Goal: Task Accomplishment & Management: Manage account settings

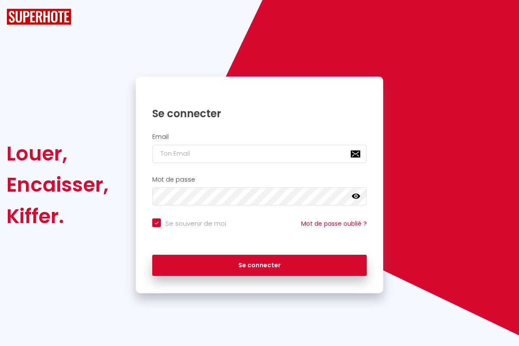
checkbox input "true"
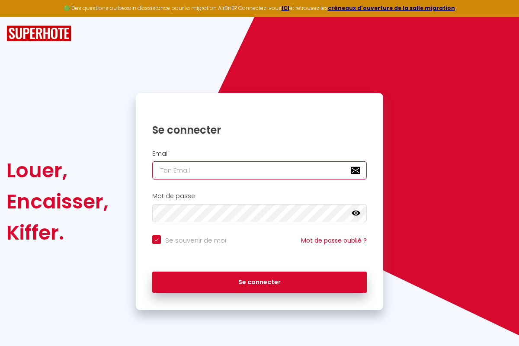
click at [298, 167] on input "email" at bounding box center [259, 170] width 215 height 18
type input "[EMAIL_ADDRESS][DOMAIN_NAME]"
checkbox input "true"
type input "[EMAIL_ADDRESS][DOMAIN_NAME]"
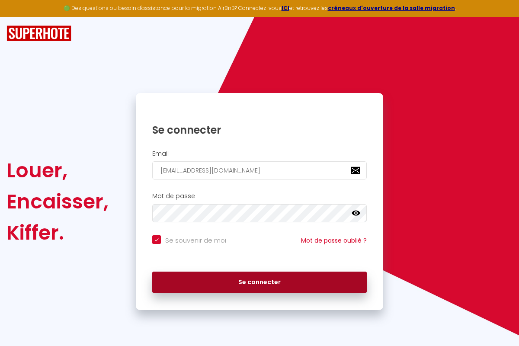
click at [260, 282] on button "Se connecter" at bounding box center [259, 283] width 215 height 22
checkbox input "true"
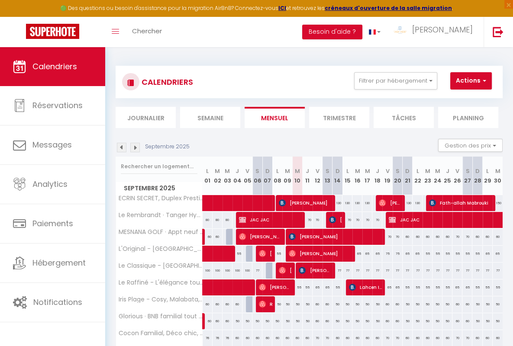
click at [210, 117] on li "Semaine" at bounding box center [210, 117] width 60 height 21
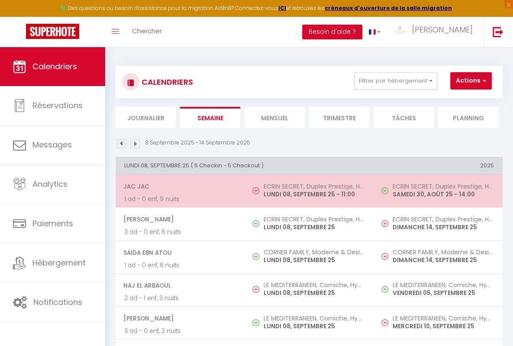
click at [178, 186] on span "JAC JAC" at bounding box center [179, 186] width 112 height 16
select select "OK"
select select "KO"
select select "0"
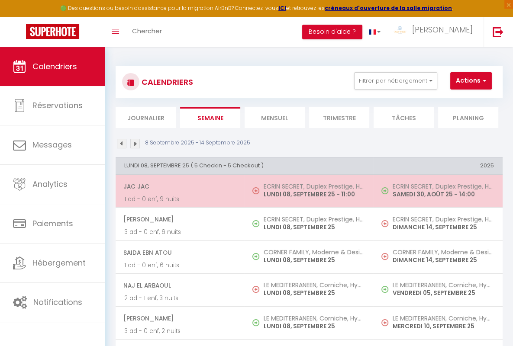
select select "1"
select select
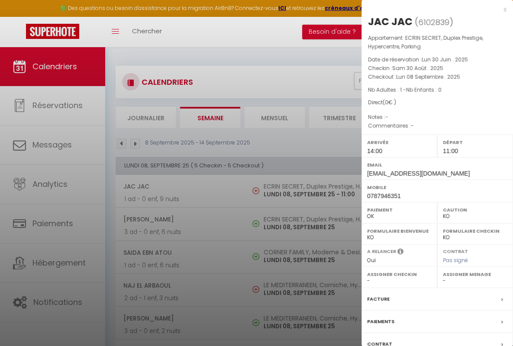
click at [430, 9] on div "x" at bounding box center [433, 9] width 145 height 10
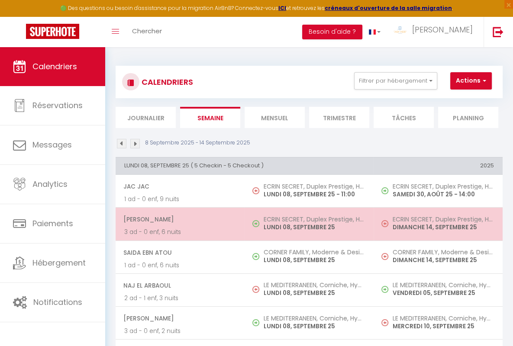
click at [178, 218] on span "[PERSON_NAME]" at bounding box center [179, 219] width 112 height 16
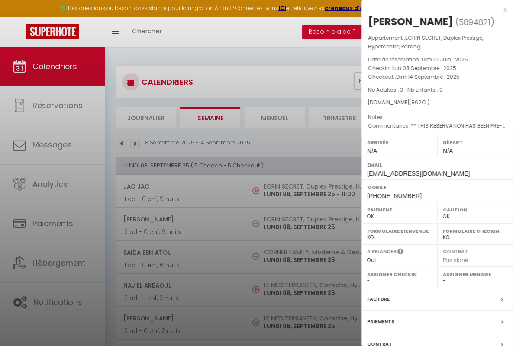
click at [430, 9] on div "x" at bounding box center [433, 9] width 145 height 10
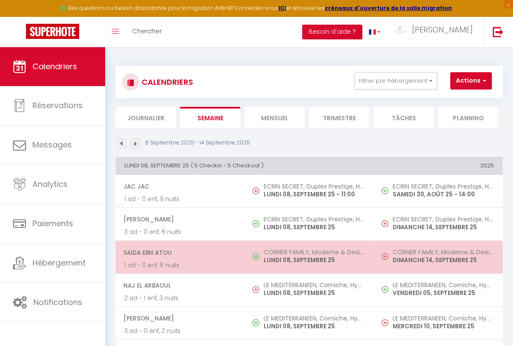
click at [178, 251] on span "Saida Ebn Atou" at bounding box center [179, 252] width 112 height 16
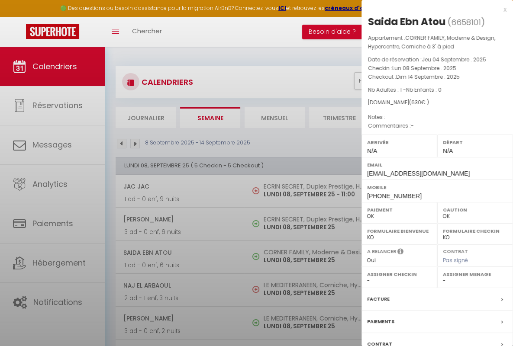
click at [430, 9] on div "x" at bounding box center [433, 9] width 145 height 10
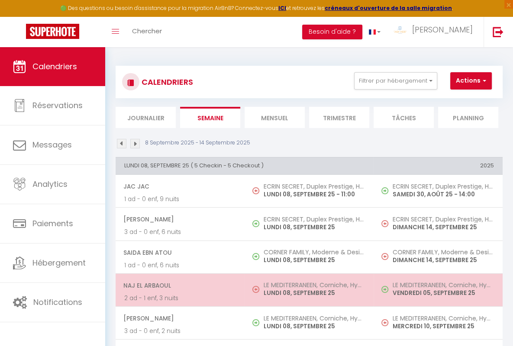
click at [178, 284] on span "Naj El Arbaoul" at bounding box center [179, 285] width 112 height 16
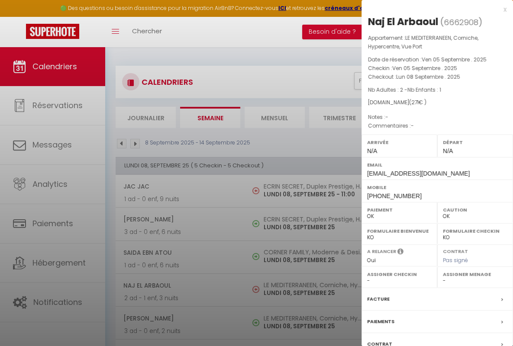
click at [430, 9] on div "x" at bounding box center [433, 9] width 145 height 10
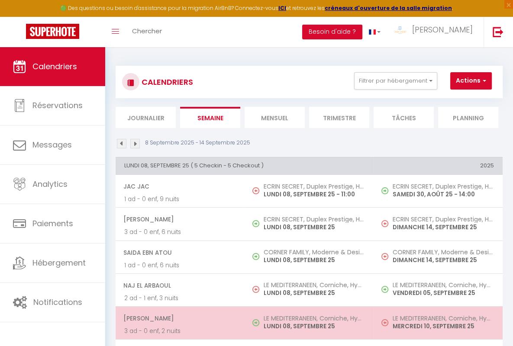
click at [178, 317] on span "[PERSON_NAME]" at bounding box center [179, 318] width 112 height 16
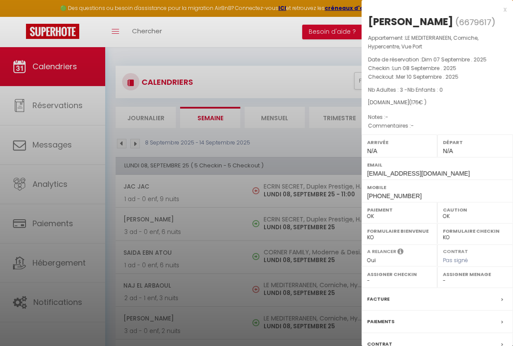
click at [430, 9] on div "x" at bounding box center [433, 9] width 145 height 10
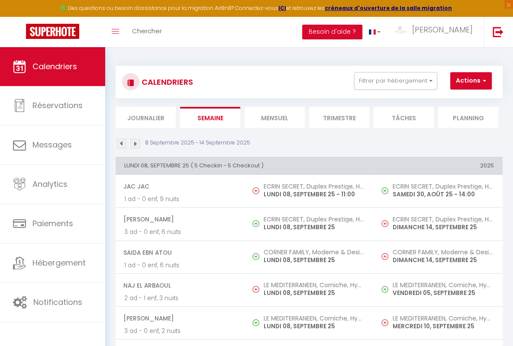
scroll to position [12, 0]
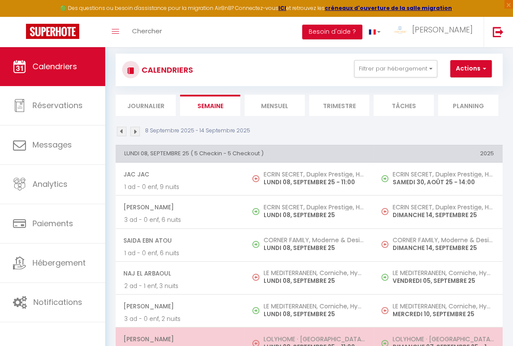
click at [178, 338] on span "[PERSON_NAME]" at bounding box center [179, 339] width 112 height 16
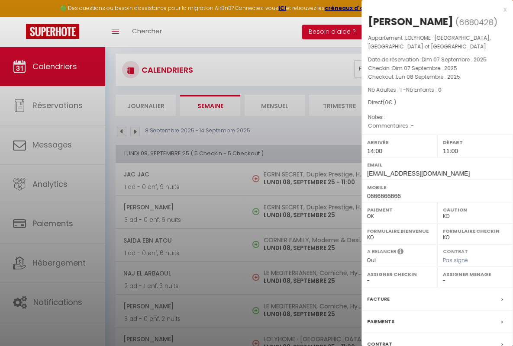
click at [430, 9] on div "x" at bounding box center [433, 9] width 145 height 10
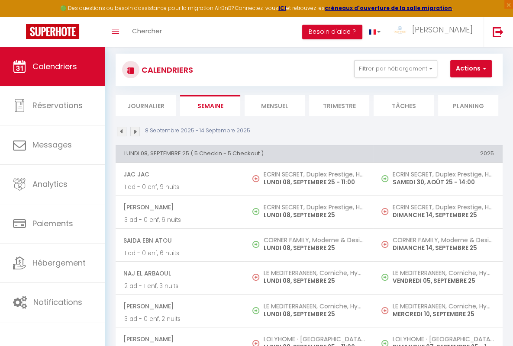
scroll to position [210, 0]
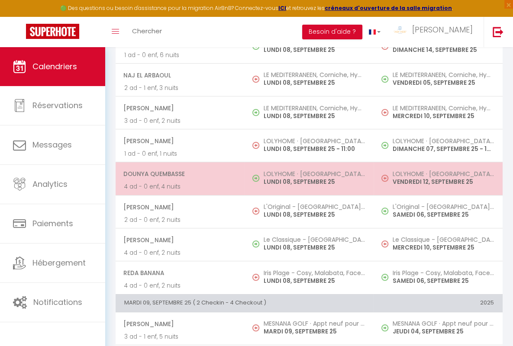
click at [178, 173] on span "dounya quembasse" at bounding box center [179, 174] width 112 height 16
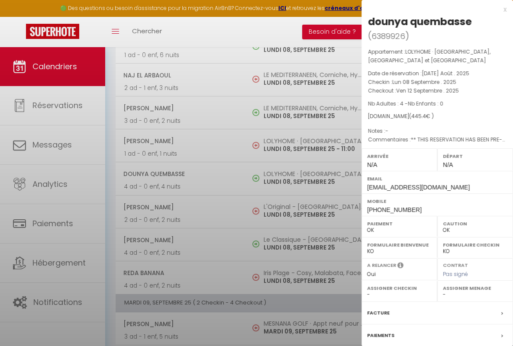
click at [430, 9] on div "x" at bounding box center [433, 9] width 145 height 10
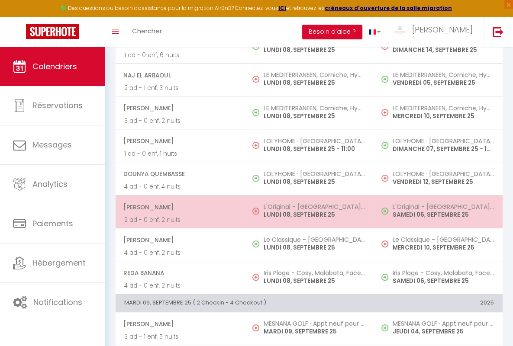
click at [178, 205] on span "[PERSON_NAME]" at bounding box center [179, 207] width 112 height 16
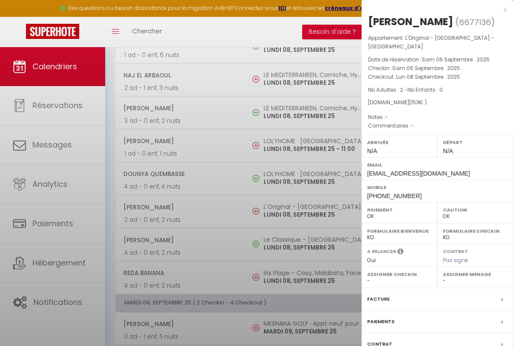
click at [430, 9] on div "x" at bounding box center [433, 9] width 145 height 10
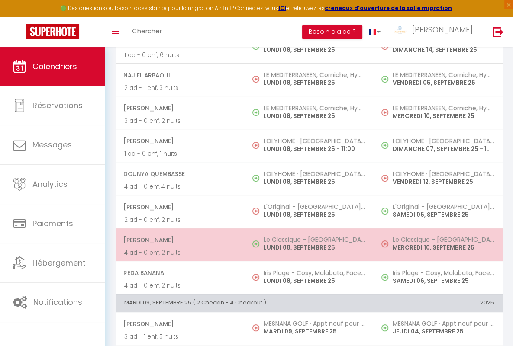
click at [178, 238] on span "[PERSON_NAME]" at bounding box center [179, 240] width 112 height 16
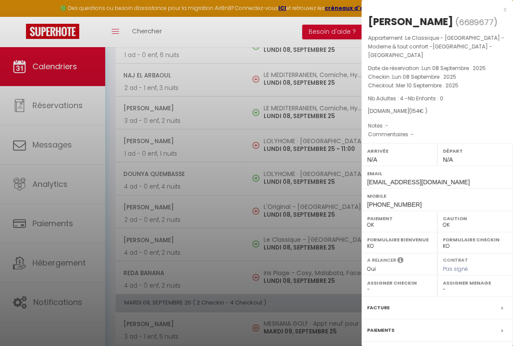
click at [430, 9] on div "x" at bounding box center [433, 9] width 145 height 10
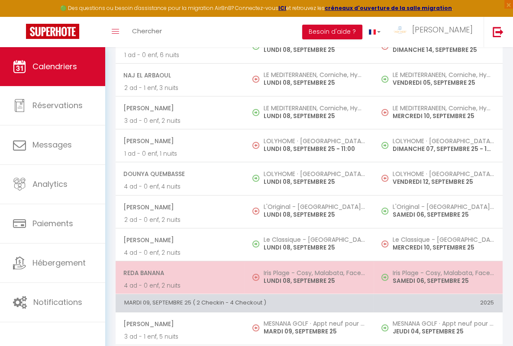
click at [178, 271] on span "Reda Banana" at bounding box center [179, 273] width 112 height 16
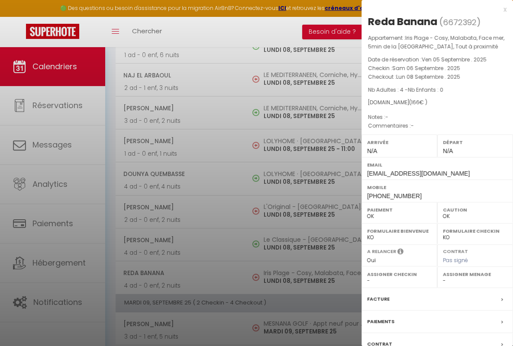
click at [430, 9] on div "x" at bounding box center [433, 9] width 145 height 10
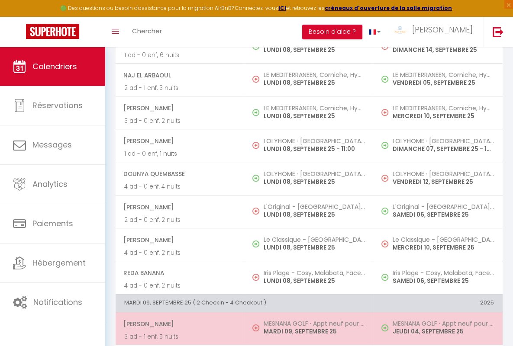
click at [178, 322] on span "[PERSON_NAME]" at bounding box center [179, 324] width 112 height 16
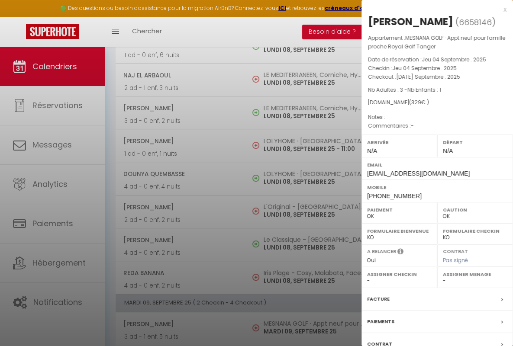
click at [430, 9] on div "x" at bounding box center [433, 9] width 145 height 10
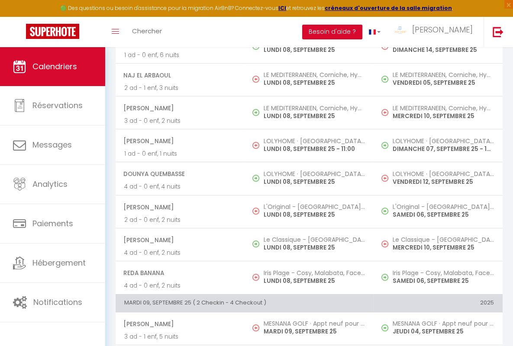
scroll to position [392, 0]
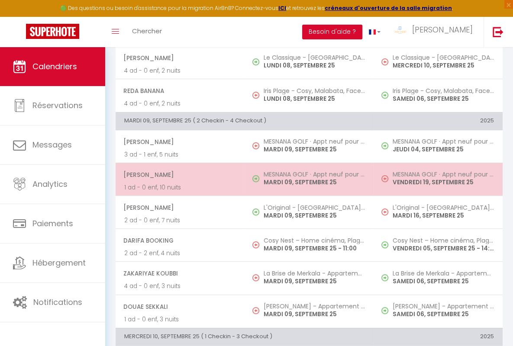
click at [178, 173] on span "[PERSON_NAME]" at bounding box center [179, 175] width 112 height 16
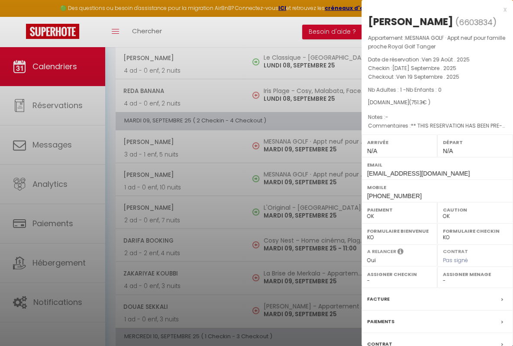
click at [430, 9] on div "x" at bounding box center [433, 9] width 145 height 10
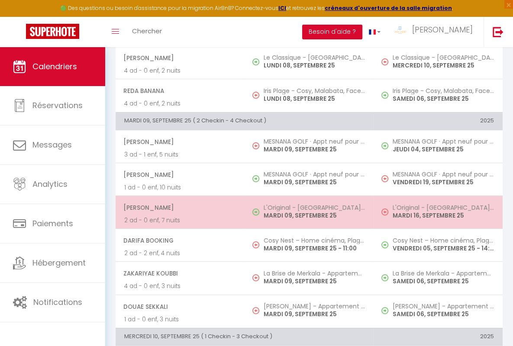
click at [178, 205] on span "[PERSON_NAME]" at bounding box center [179, 207] width 112 height 16
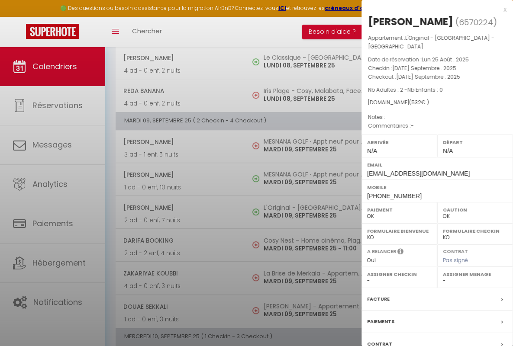
click at [430, 9] on div "x" at bounding box center [433, 9] width 145 height 10
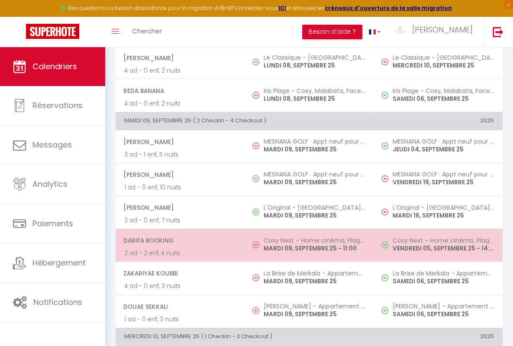
click at [178, 238] on span "Darifa Booking" at bounding box center [179, 240] width 112 height 16
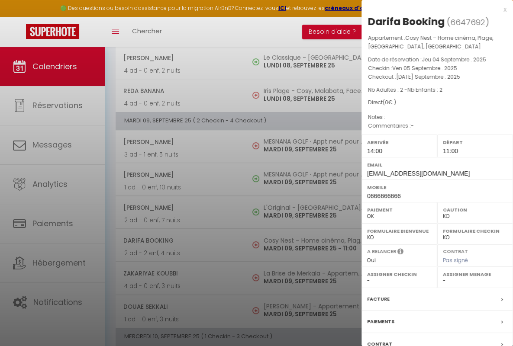
click at [430, 9] on div "x" at bounding box center [433, 9] width 145 height 10
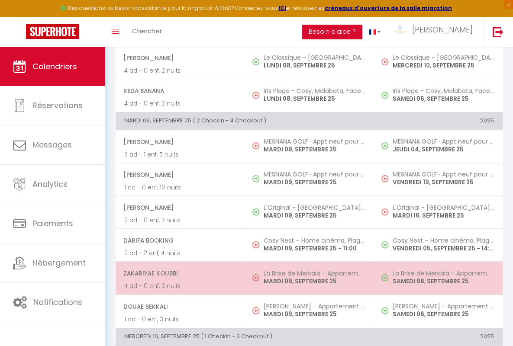
click at [178, 271] on span "ZaKariyae Koubbi" at bounding box center [179, 273] width 112 height 16
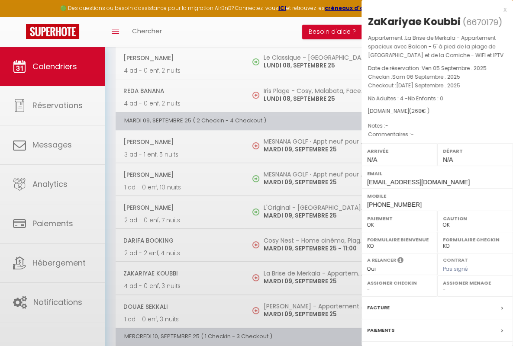
click at [430, 9] on div "x" at bounding box center [433, 9] width 145 height 10
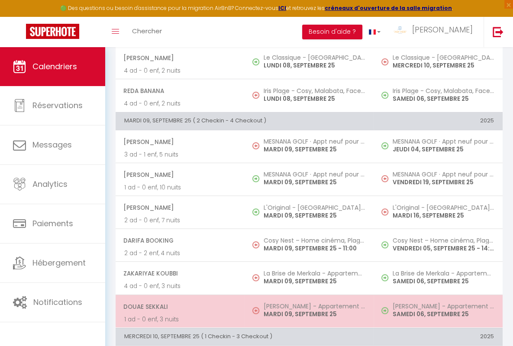
click at [178, 304] on span "Douae Sekkali" at bounding box center [179, 306] width 112 height 16
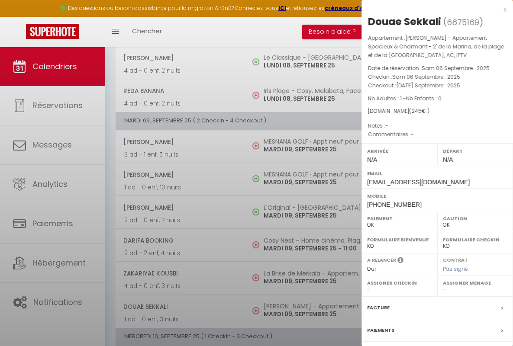
click at [430, 9] on div "x" at bounding box center [433, 9] width 145 height 10
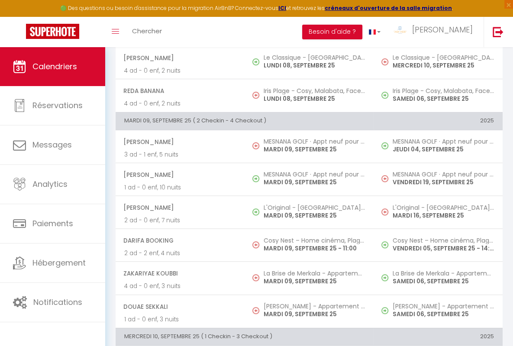
scroll to position [574, 0]
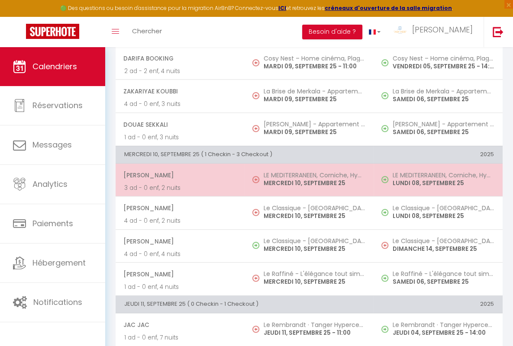
click at [178, 173] on span "[PERSON_NAME]" at bounding box center [179, 175] width 112 height 16
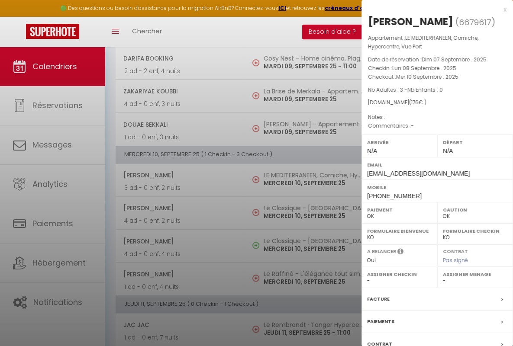
click at [430, 9] on div "x" at bounding box center [433, 9] width 145 height 10
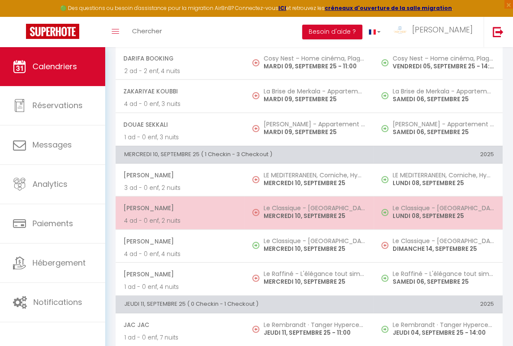
click at [178, 206] on span "[PERSON_NAME]" at bounding box center [179, 208] width 112 height 16
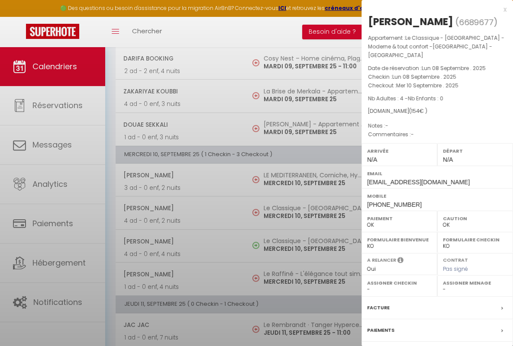
click at [430, 9] on div "x" at bounding box center [433, 9] width 145 height 10
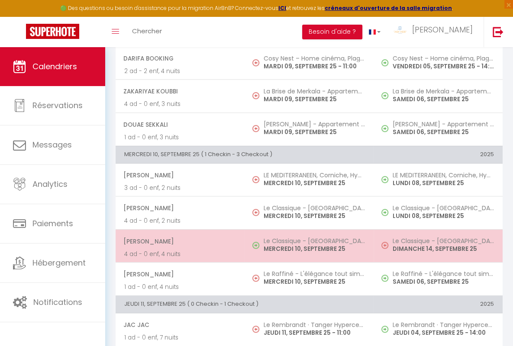
click at [178, 239] on span "[PERSON_NAME]" at bounding box center [179, 241] width 112 height 16
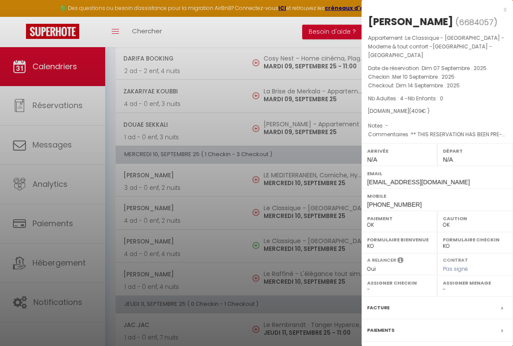
click at [430, 9] on div "x" at bounding box center [433, 9] width 145 height 10
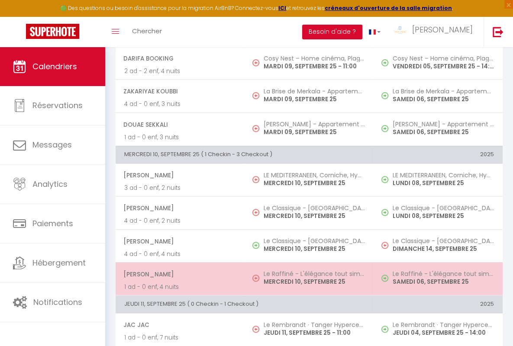
click at [178, 272] on span "[PERSON_NAME]" at bounding box center [179, 274] width 112 height 16
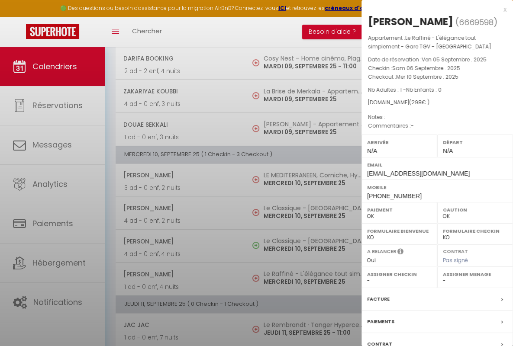
click at [430, 9] on div "x" at bounding box center [433, 9] width 145 height 10
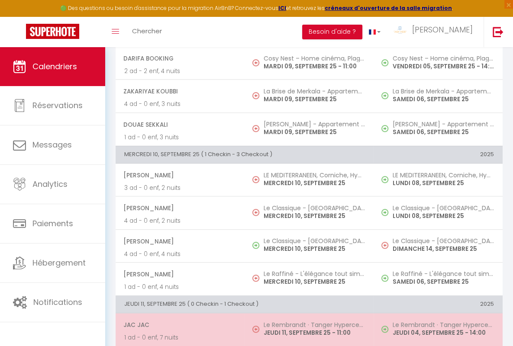
click at [178, 322] on span "JAC JAC" at bounding box center [179, 325] width 112 height 16
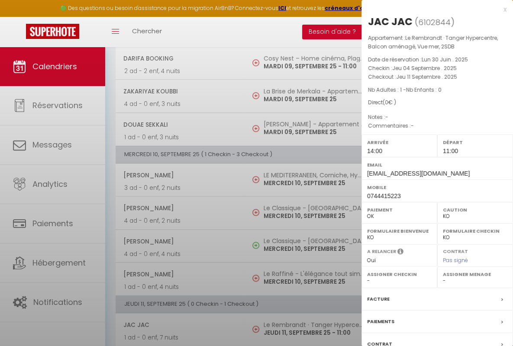
click at [430, 9] on div "x" at bounding box center [433, 9] width 145 height 10
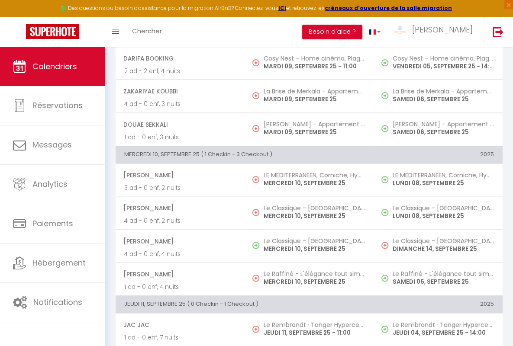
scroll to position [774, 0]
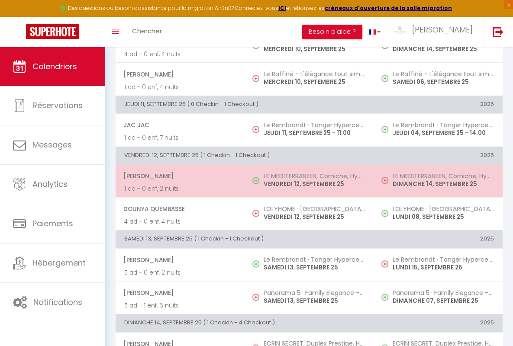
click at [178, 173] on span "[PERSON_NAME]" at bounding box center [179, 176] width 112 height 16
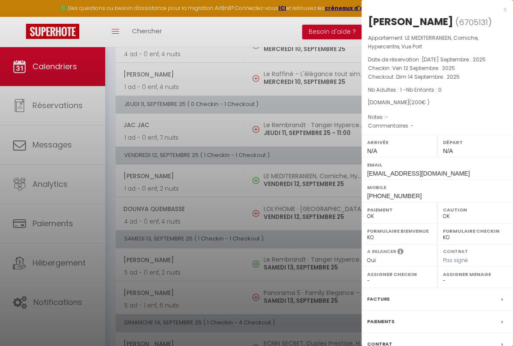
click at [430, 9] on div "x" at bounding box center [433, 9] width 145 height 10
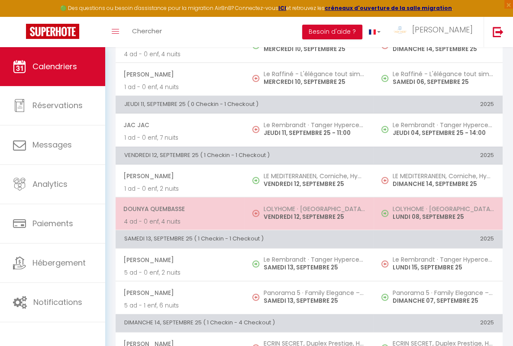
click at [178, 205] on span "dounya quembasse" at bounding box center [179, 209] width 112 height 16
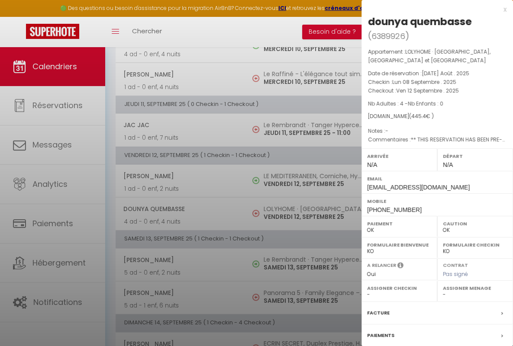
click at [430, 9] on div "x" at bounding box center [433, 9] width 145 height 10
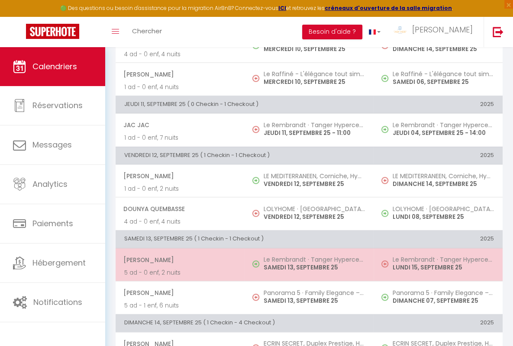
click at [178, 256] on span "[PERSON_NAME]" at bounding box center [179, 260] width 112 height 16
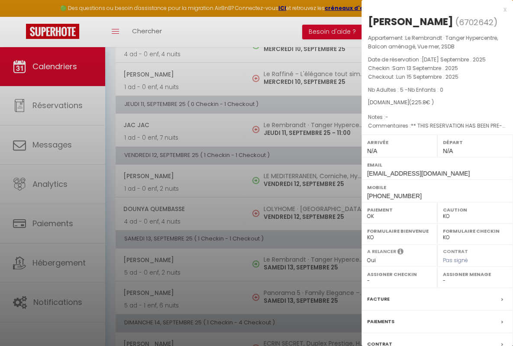
click at [430, 9] on div "x" at bounding box center [433, 9] width 145 height 10
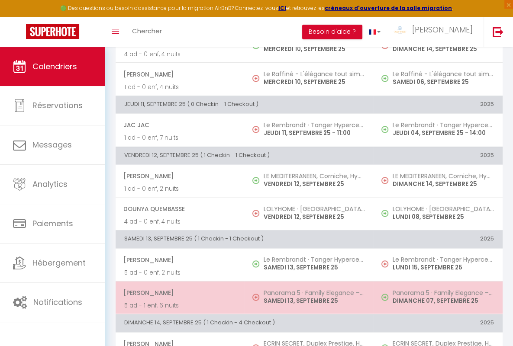
click at [178, 289] on span "[PERSON_NAME]" at bounding box center [179, 293] width 112 height 16
select select "OK"
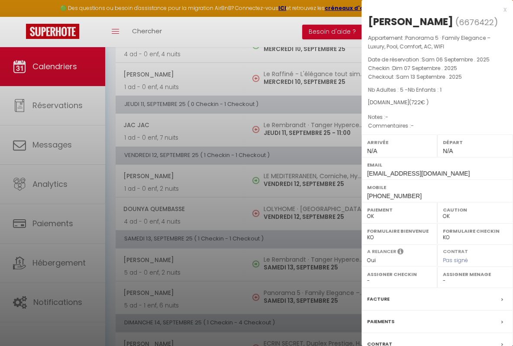
click at [430, 9] on div "x" at bounding box center [433, 9] width 145 height 10
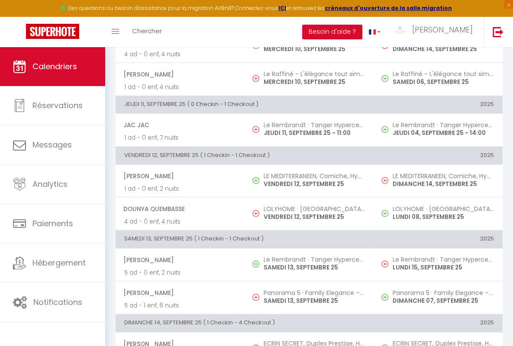
scroll to position [777, 0]
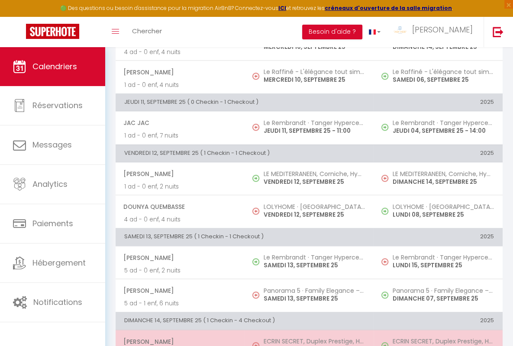
click at [178, 338] on span "[PERSON_NAME]" at bounding box center [179, 342] width 112 height 16
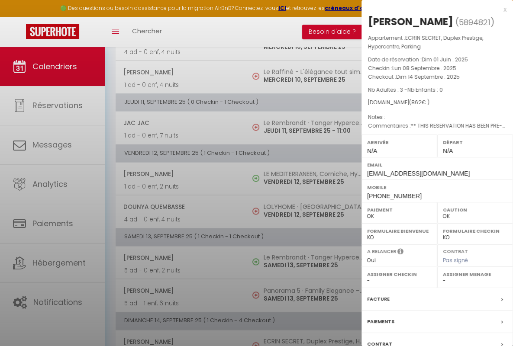
click at [430, 9] on div "x" at bounding box center [433, 9] width 145 height 10
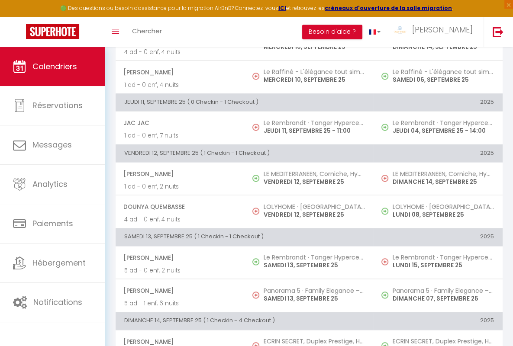
scroll to position [938, 0]
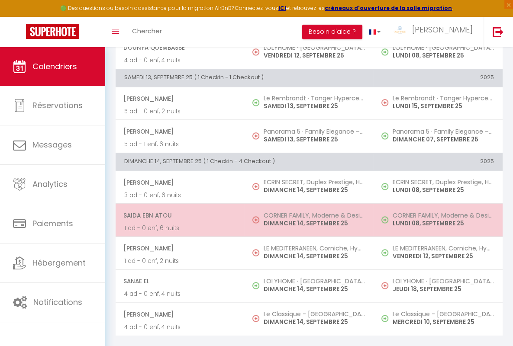
click at [178, 209] on span "Saida Ebn Atou" at bounding box center [179, 215] width 112 height 16
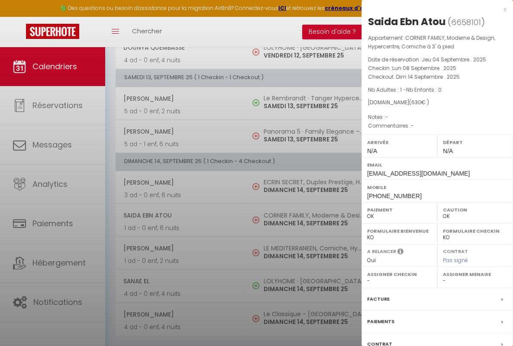
click at [430, 9] on div "x" at bounding box center [433, 9] width 145 height 10
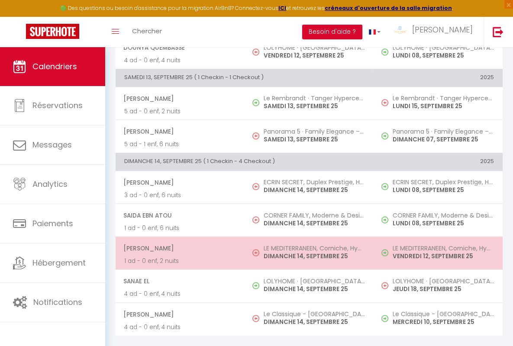
click at [178, 242] on span "[PERSON_NAME]" at bounding box center [179, 248] width 112 height 16
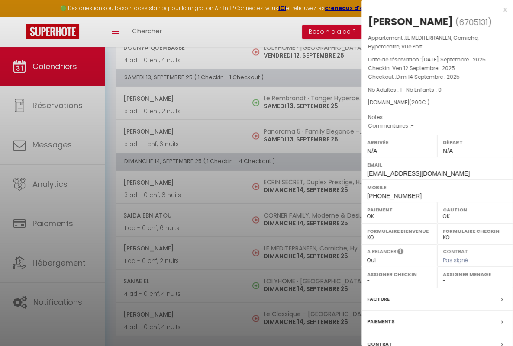
click at [430, 9] on div "x" at bounding box center [433, 9] width 145 height 10
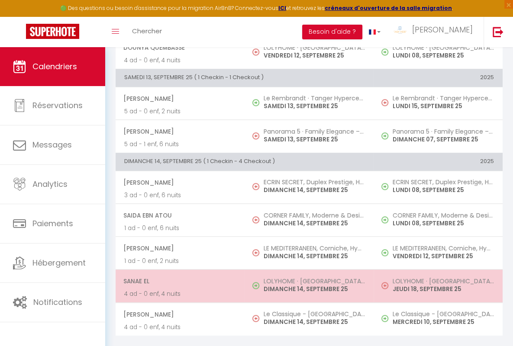
click at [178, 275] on span "Sanae El" at bounding box center [179, 281] width 112 height 16
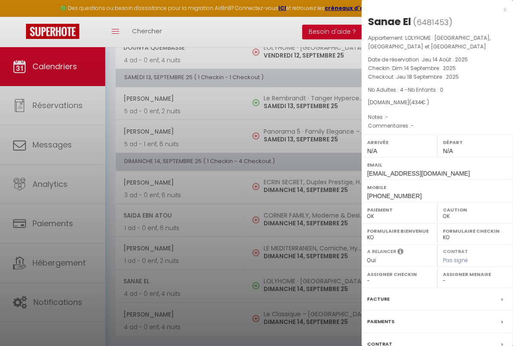
click at [430, 9] on div "x" at bounding box center [433, 9] width 145 height 10
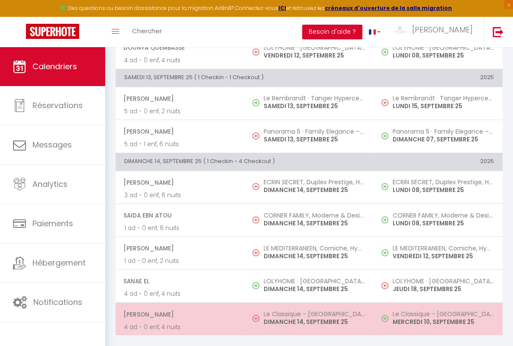
click at [178, 308] on span "[PERSON_NAME]" at bounding box center [179, 314] width 112 height 16
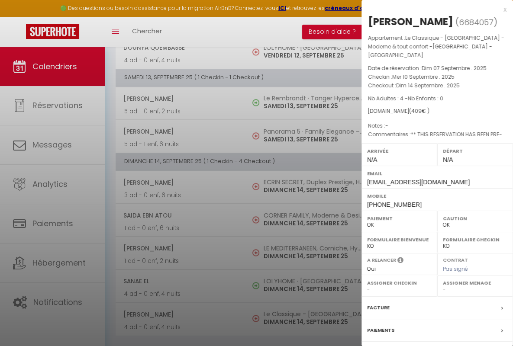
click at [430, 9] on div "x" at bounding box center [433, 9] width 145 height 10
